Goal: Browse casually

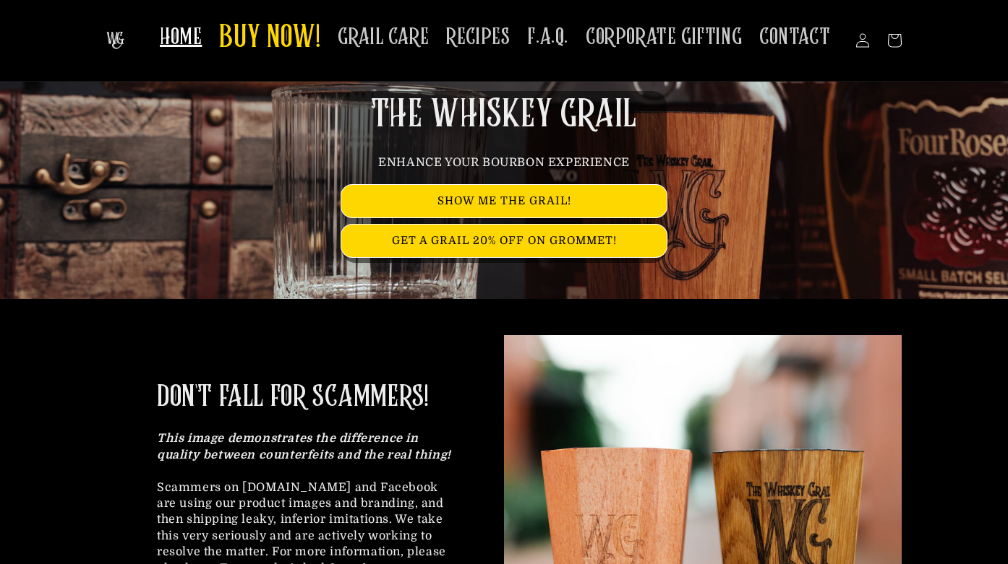
scroll to position [109, 0]
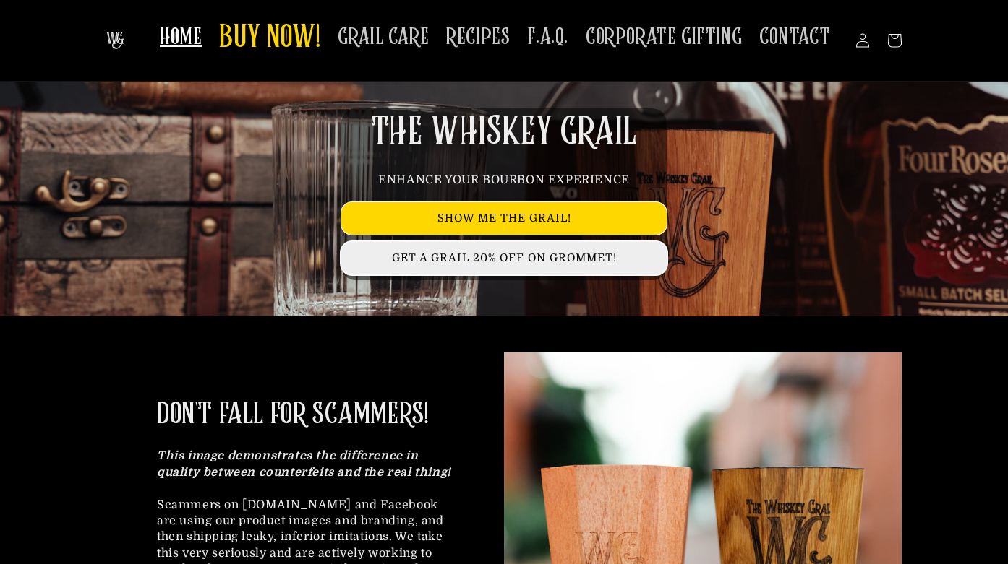
click at [494, 257] on link "GET A GRAIL 20% OFF ON GROMMET!" at bounding box center [503, 258] width 325 height 33
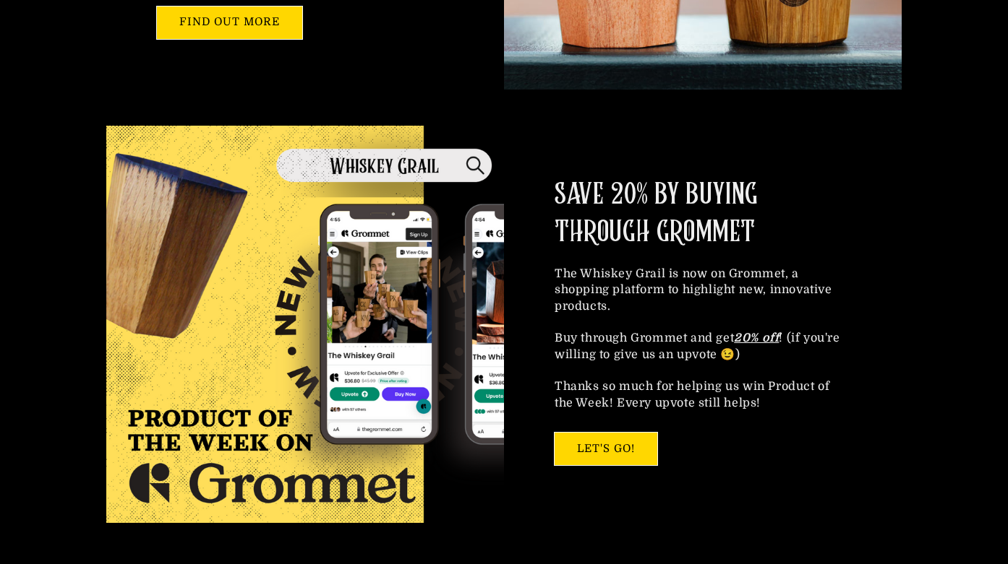
scroll to position [728, 0]
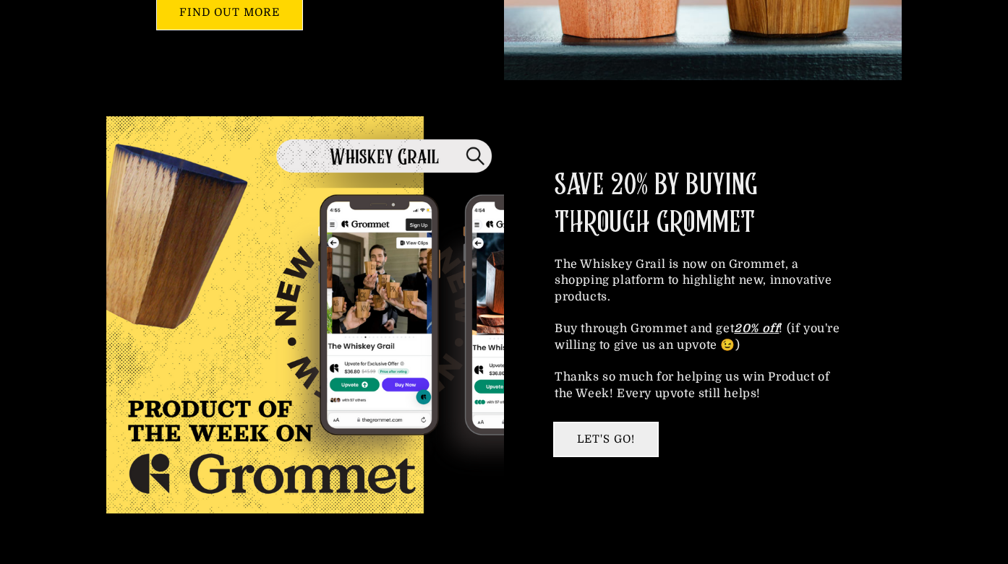
click at [617, 435] on link "LET'S GO!" at bounding box center [605, 440] width 103 height 33
